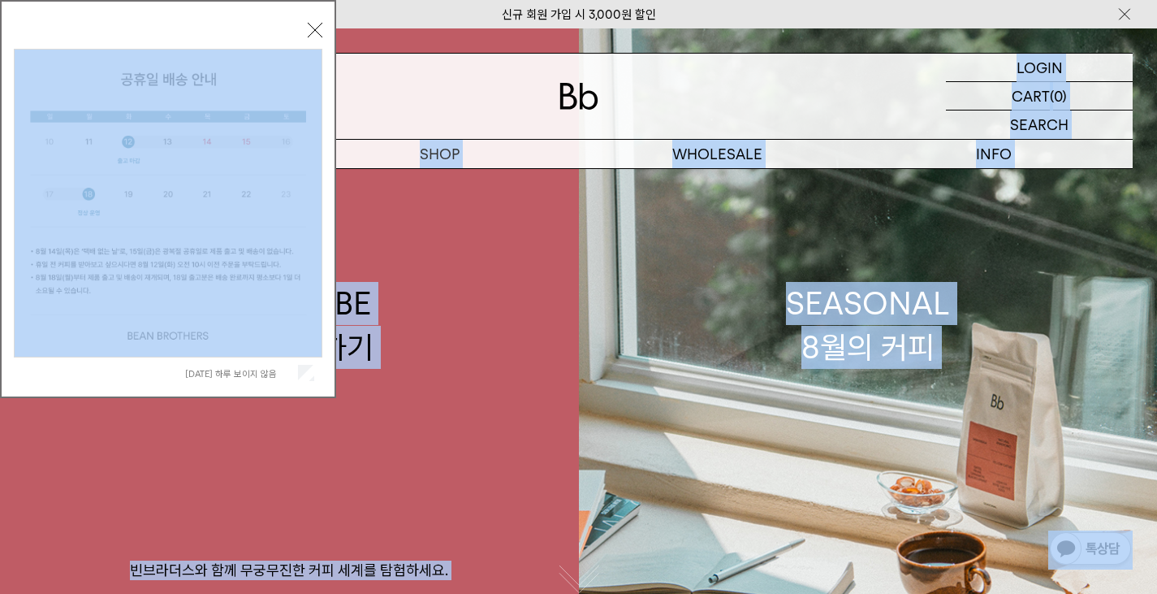
drag, startPoint x: 209, startPoint y: 10, endPoint x: 456, endPoint y: 50, distance: 250.8
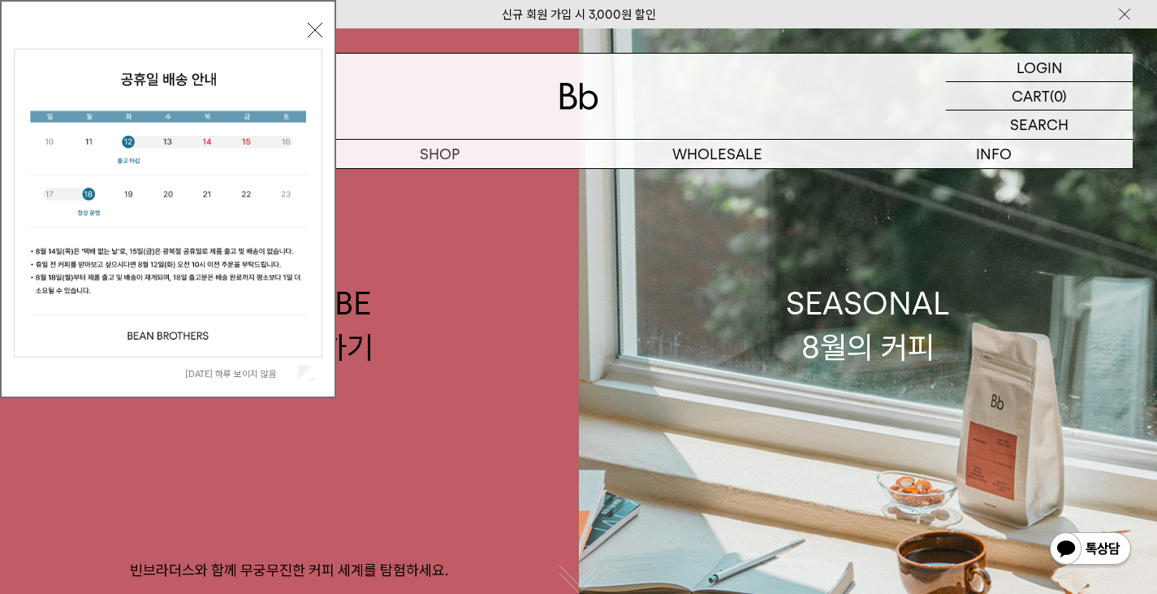
click at [384, 98] on div at bounding box center [578, 96] width 1108 height 85
click at [676, 198] on link "SEASONAL 8월의 커피" at bounding box center [868, 325] width 579 height 594
